Goal: Information Seeking & Learning: Understand process/instructions

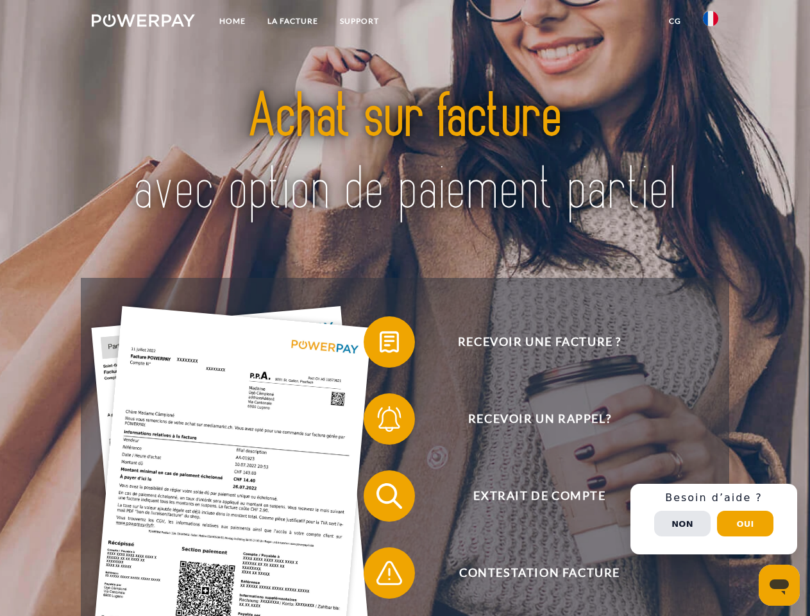
click at [143, 22] on img at bounding box center [143, 20] width 103 height 13
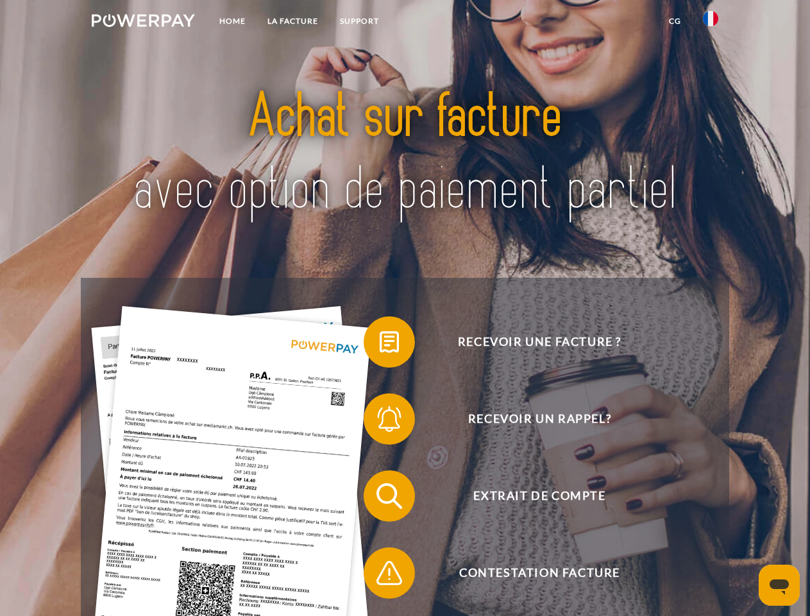
click at [711, 22] on img at bounding box center [710, 18] width 15 height 15
click at [675, 21] on link "CG" at bounding box center [675, 21] width 34 height 23
click at [380, 345] on span at bounding box center [370, 342] width 64 height 64
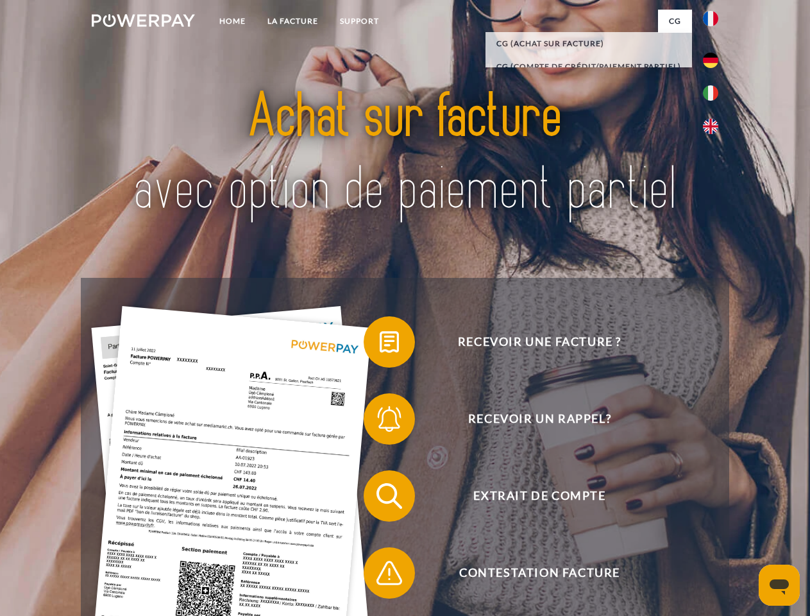
click at [380, 422] on span at bounding box center [370, 419] width 64 height 64
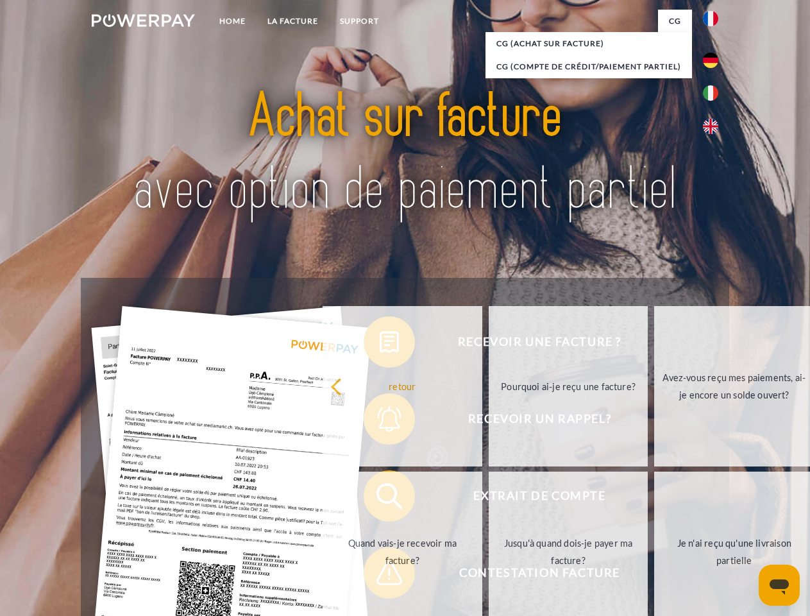
click at [489, 499] on link "Jusqu'à quand dois-je payer ma facture?" at bounding box center [569, 552] width 160 height 160
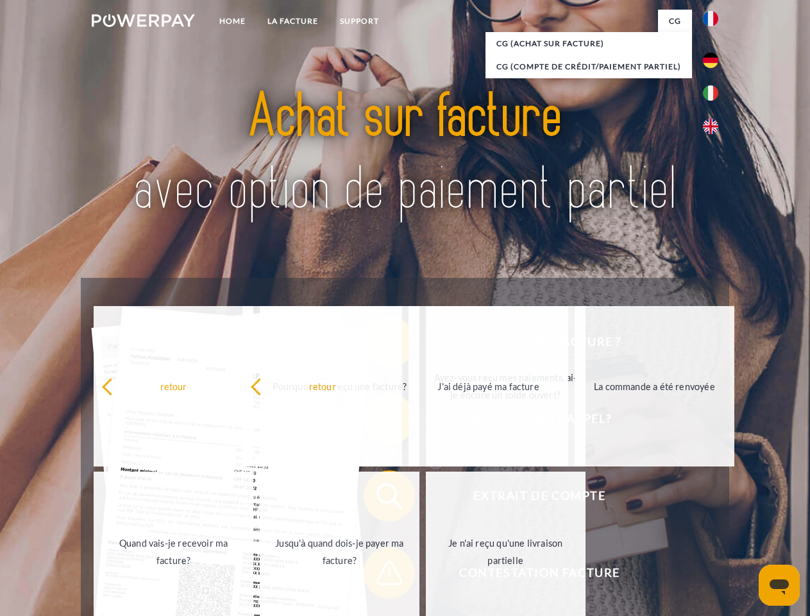
click at [380, 575] on span at bounding box center [370, 573] width 64 height 64
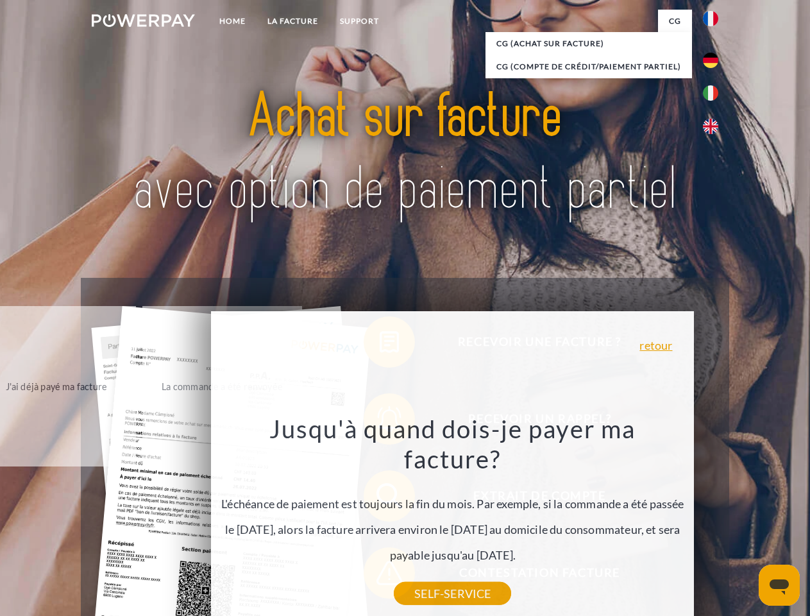
click at [714, 519] on div "Recevoir une facture ? Recevoir un rappel? Extrait de compte retour" at bounding box center [405, 534] width 648 height 513
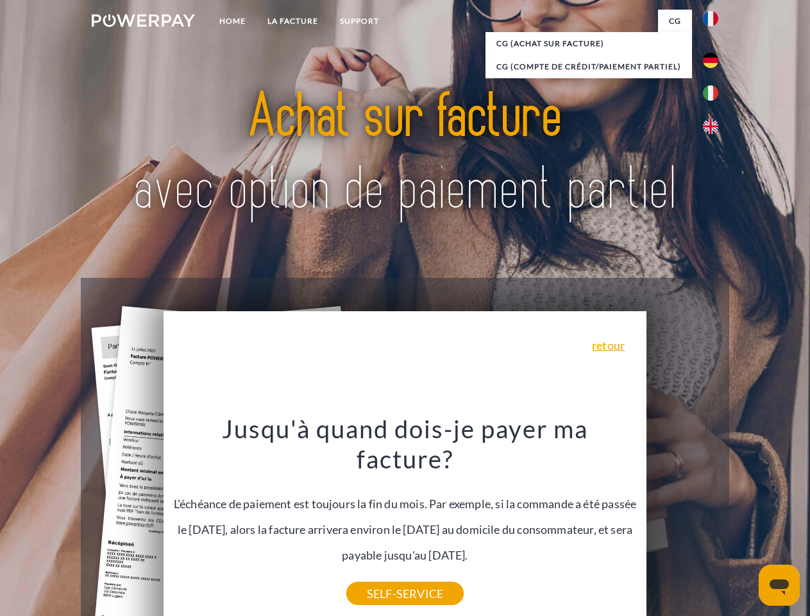
click at [683, 522] on span "Extrait de compte" at bounding box center [539, 495] width 314 height 51
click at [746, 524] on header "Home LA FACTURE Support" at bounding box center [405, 443] width 810 height 886
